Goal: Transaction & Acquisition: Purchase product/service

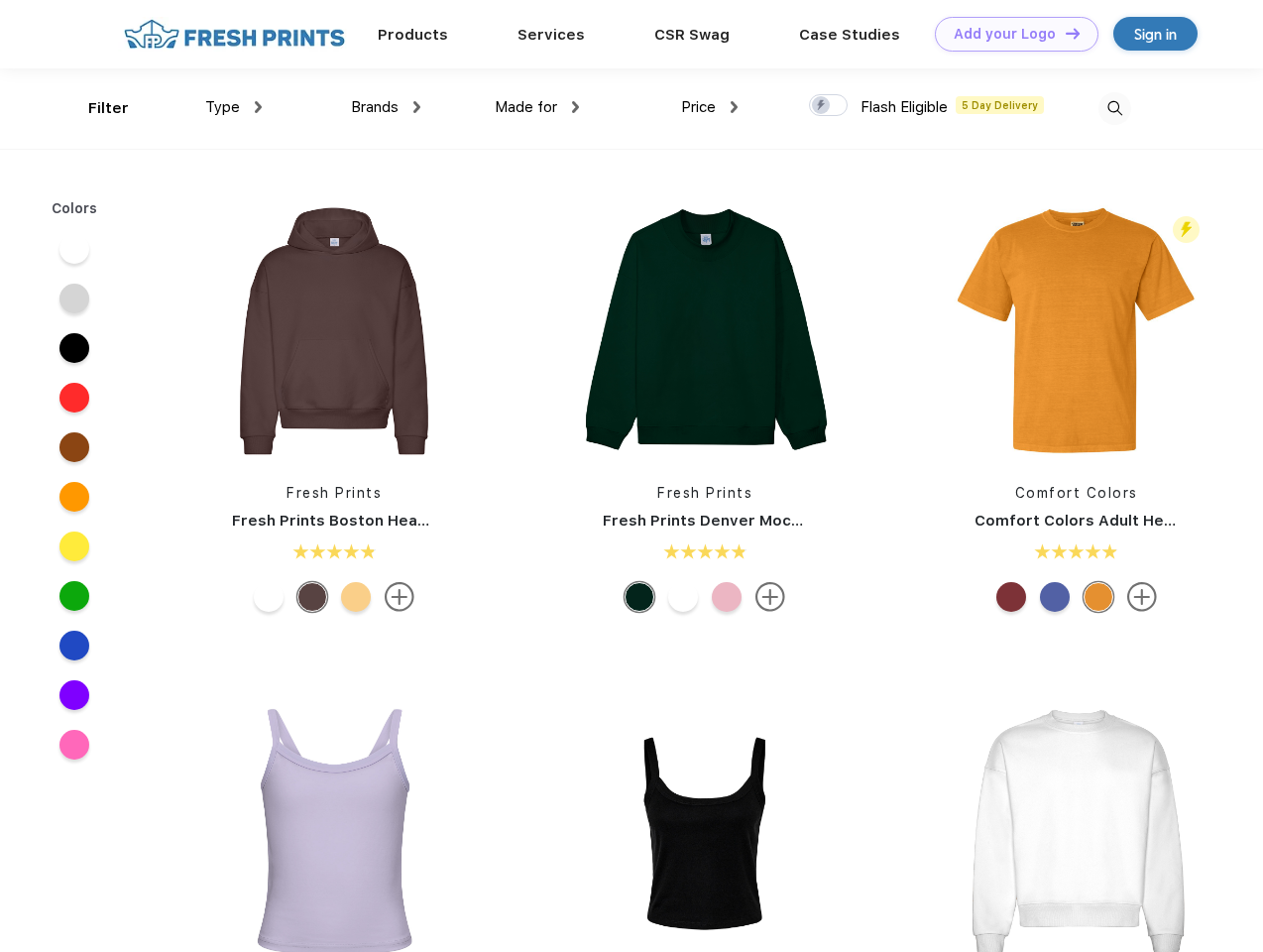
click at [1010, 34] on link "Add your Logo Design Tool" at bounding box center [1017, 34] width 164 height 35
click at [0, 0] on div "Design Tool" at bounding box center [0, 0] width 0 height 0
click at [1064, 33] on link "Add your Logo Design Tool" at bounding box center [1017, 34] width 164 height 35
click at [95, 108] on div "Filter" at bounding box center [108, 108] width 41 height 23
click at [234, 107] on span "Type" at bounding box center [223, 107] width 35 height 18
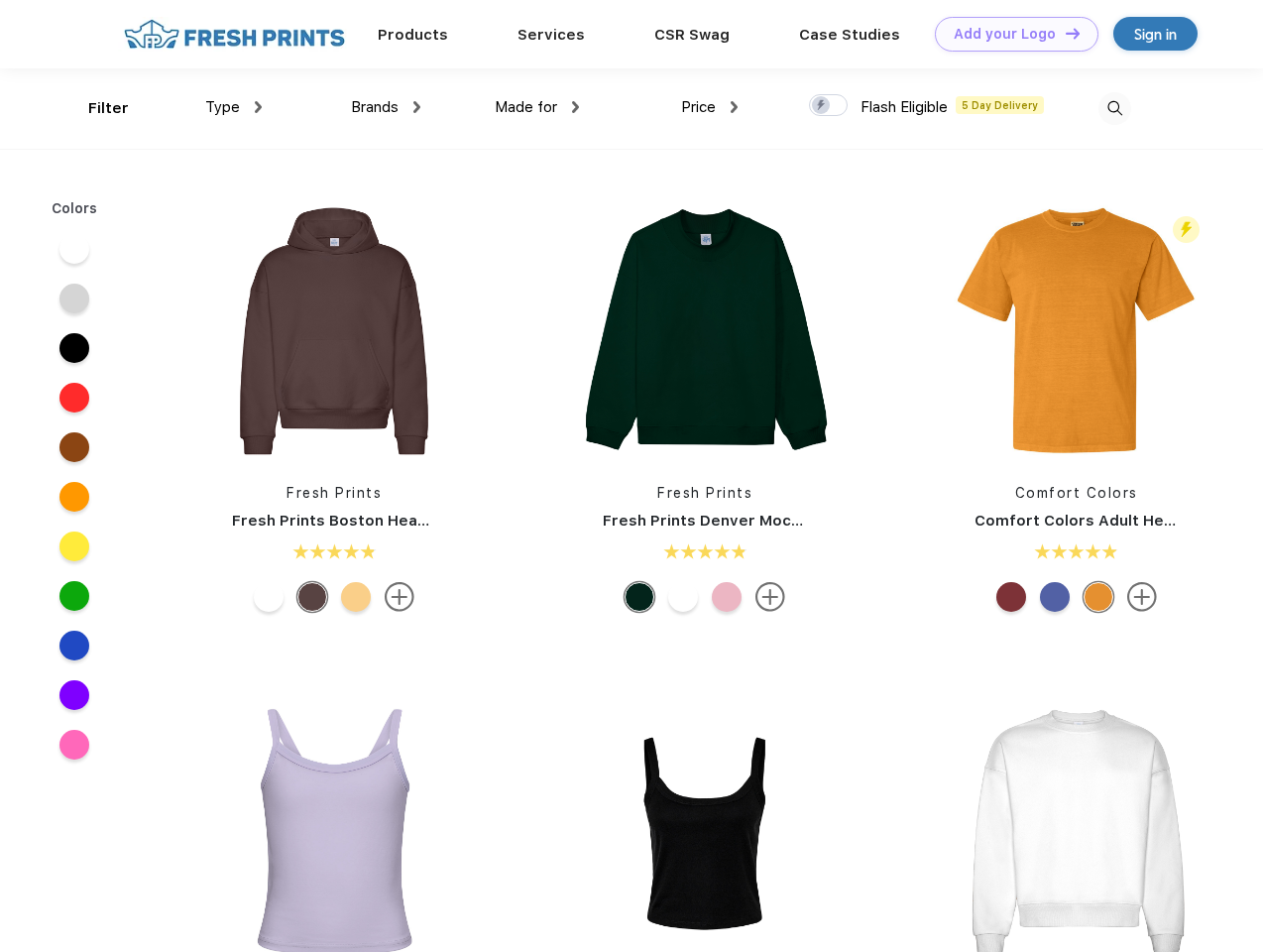
click at [386, 107] on span "Brands" at bounding box center [375, 107] width 48 height 18
click at [538, 107] on span "Made for" at bounding box center [526, 107] width 63 height 18
click at [710, 107] on span "Price" at bounding box center [698, 107] width 35 height 18
click at [829, 106] on div at bounding box center [828, 105] width 39 height 22
click at [822, 106] on input "checkbox" at bounding box center [815, 99] width 13 height 13
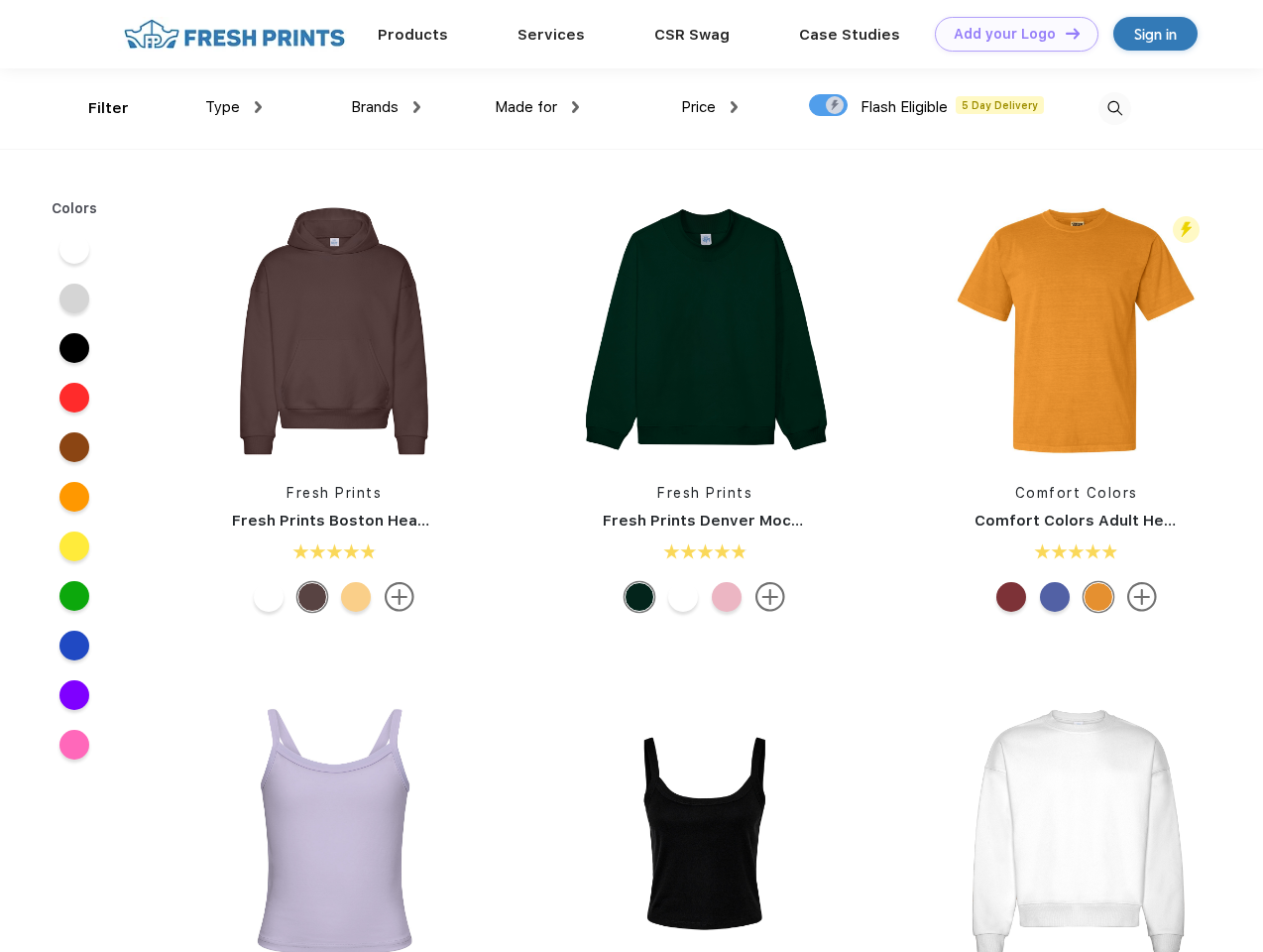
click at [1115, 108] on img at bounding box center [1115, 108] width 33 height 33
